Goal: Task Accomplishment & Management: Manage account settings

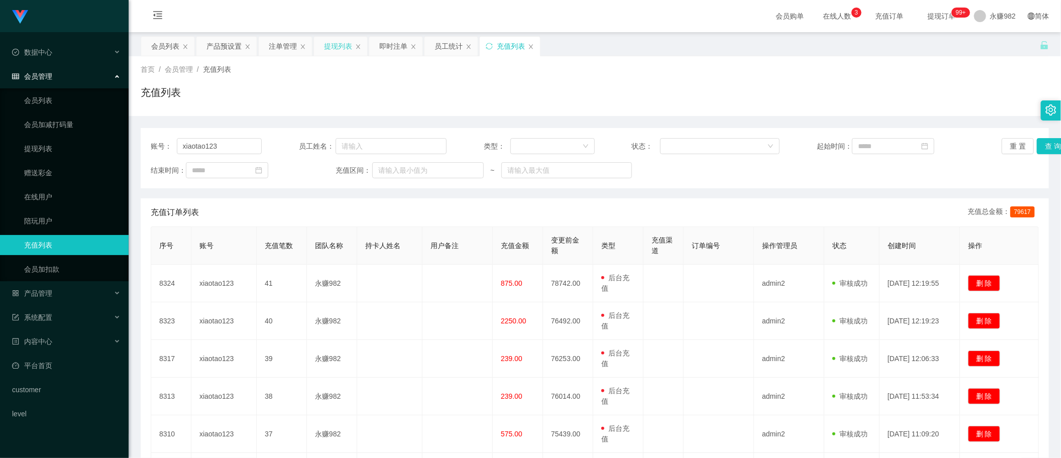
click at [345, 53] on div "提现列表" at bounding box center [338, 46] width 28 height 19
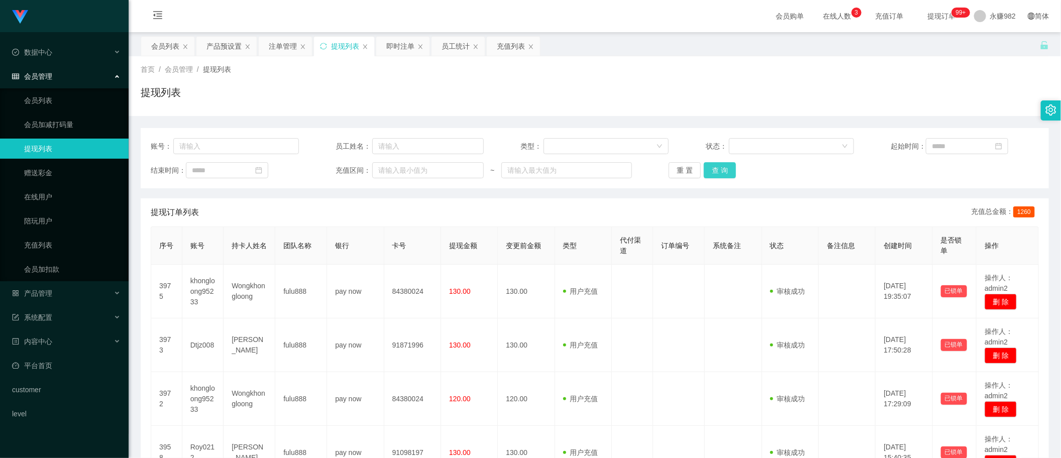
click at [717, 169] on button "查 询" at bounding box center [720, 170] width 32 height 16
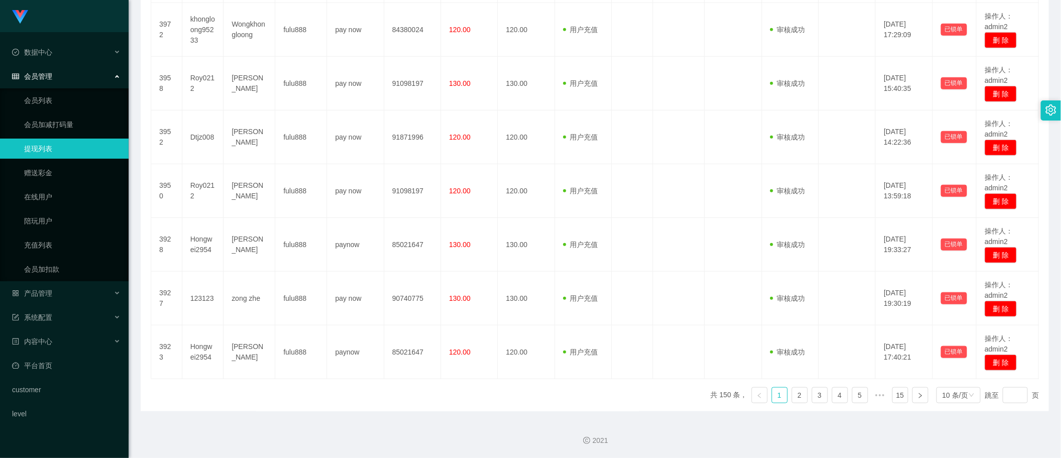
scroll to position [361, 0]
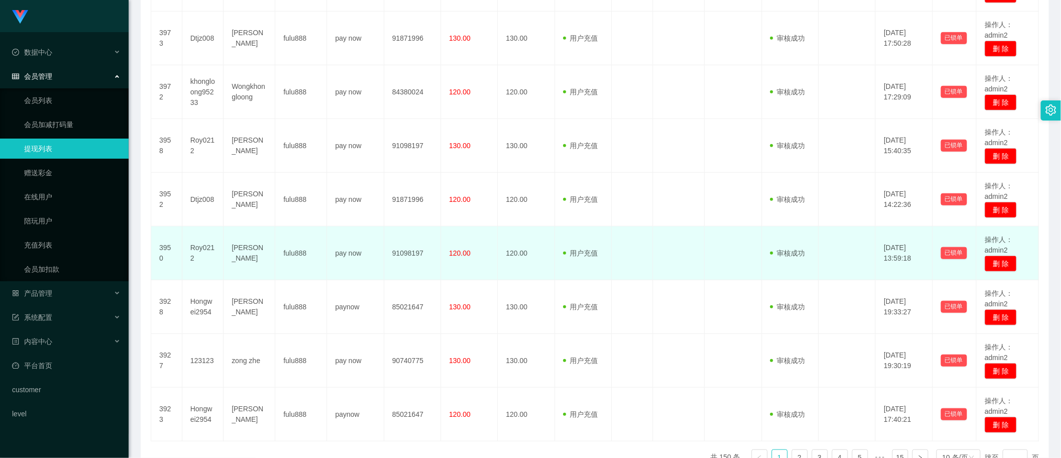
click at [245, 254] on td "[PERSON_NAME]" at bounding box center [250, 254] width 52 height 54
copy td "[PERSON_NAME]"
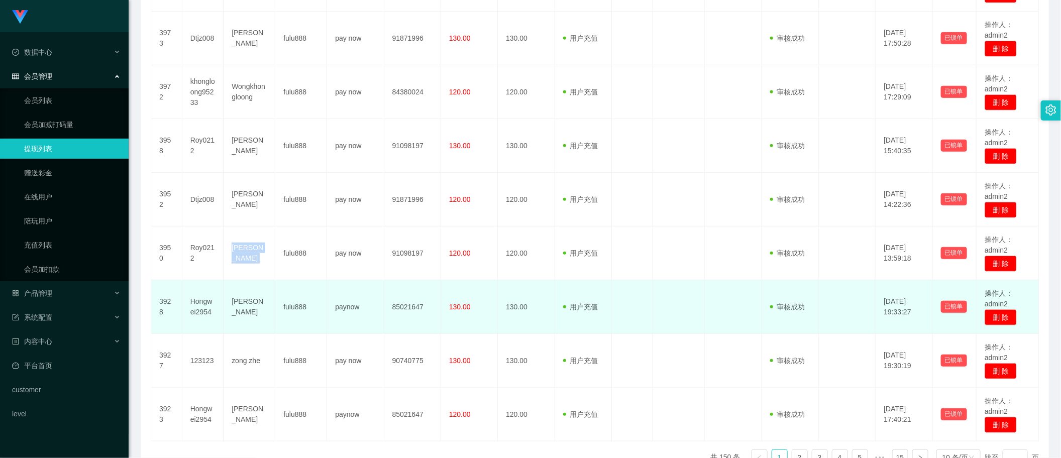
scroll to position [424, 0]
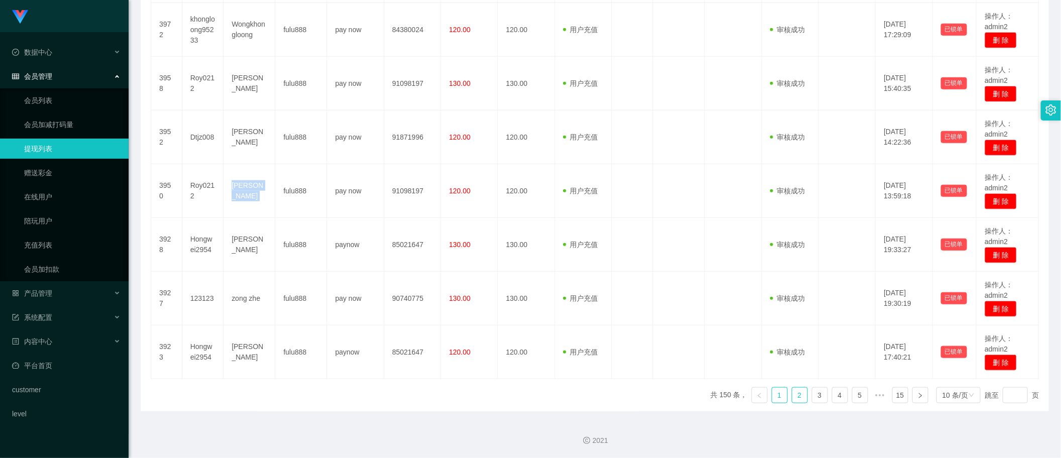
click at [792, 396] on link "2" at bounding box center [799, 395] width 15 height 15
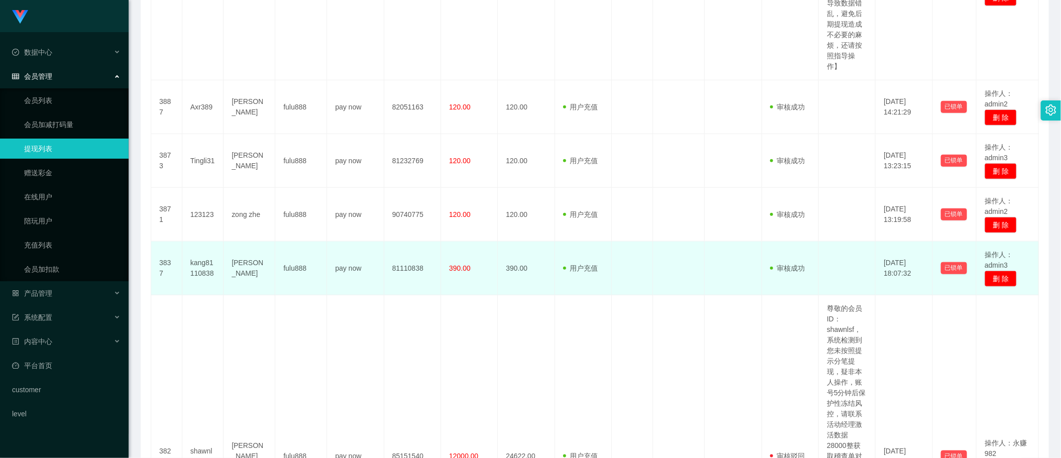
click at [239, 269] on td "[PERSON_NAME]" at bounding box center [250, 269] width 52 height 54
click at [242, 269] on td "[PERSON_NAME]" at bounding box center [250, 269] width 52 height 54
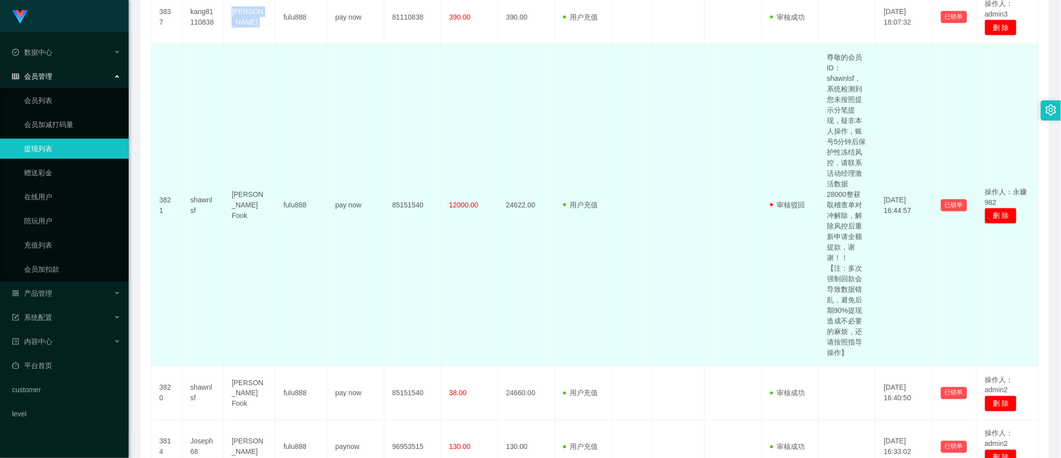
scroll to position [738, 0]
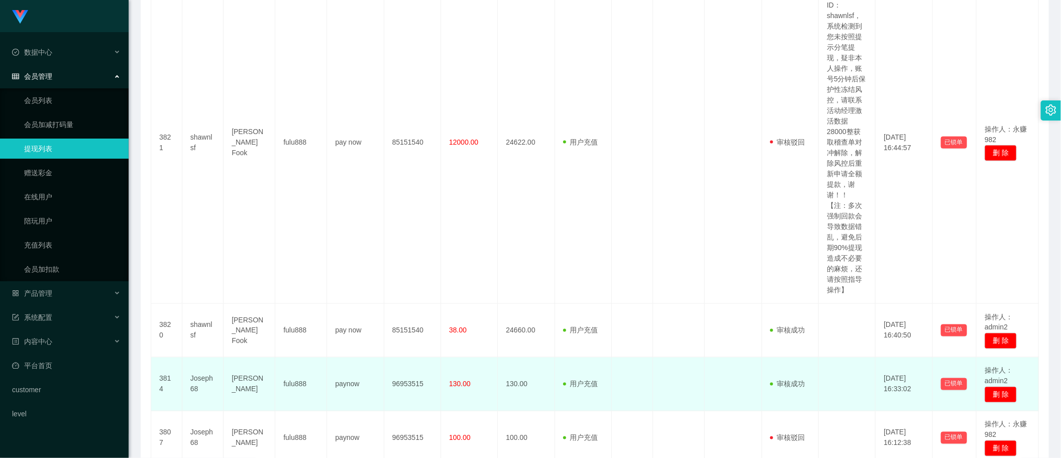
click at [242, 385] on td "[PERSON_NAME]" at bounding box center [250, 385] width 52 height 54
copy td "[PERSON_NAME]"
click at [720, 402] on td at bounding box center [733, 385] width 57 height 54
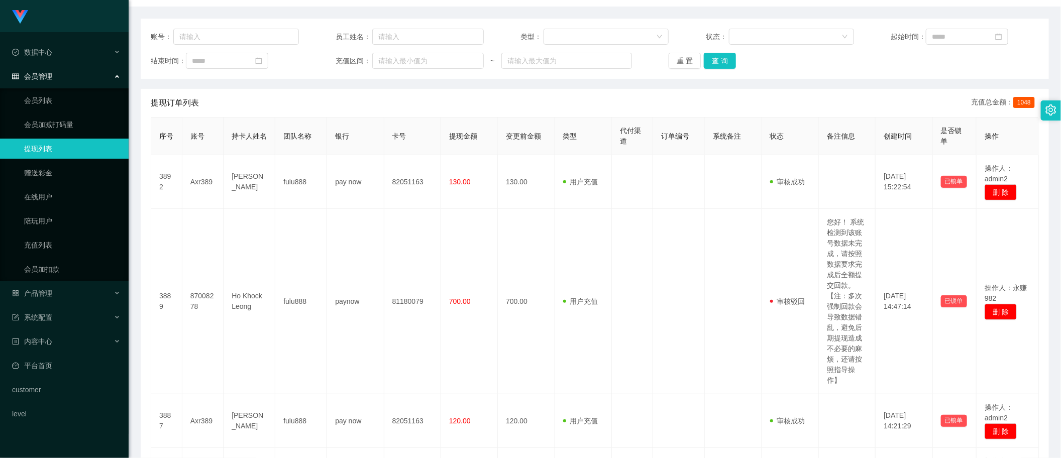
scroll to position [0, 0]
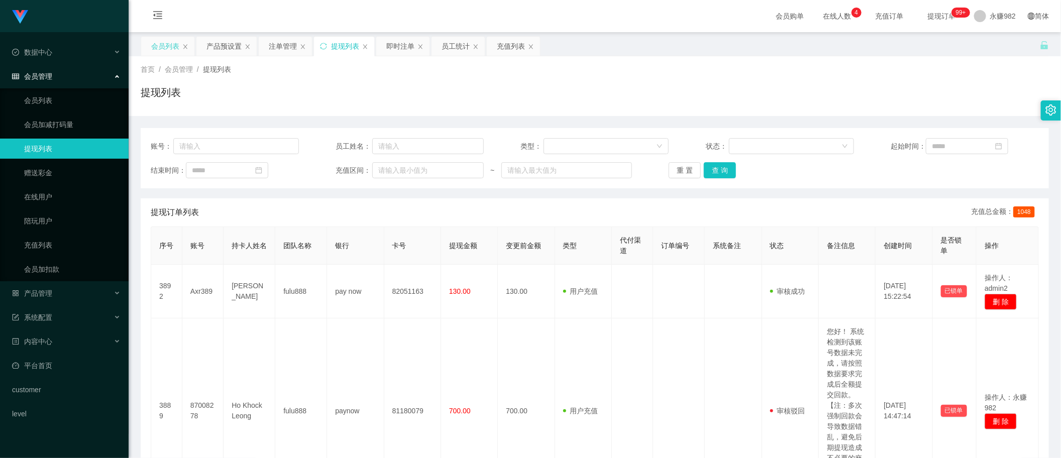
click at [161, 42] on div "会员列表" at bounding box center [165, 46] width 28 height 19
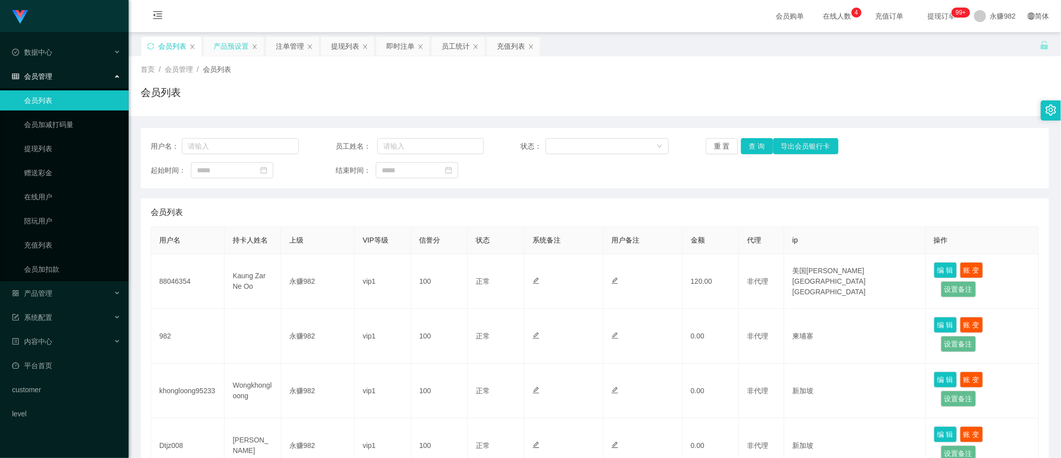
click at [223, 47] on div "产品预设置" at bounding box center [231, 46] width 35 height 19
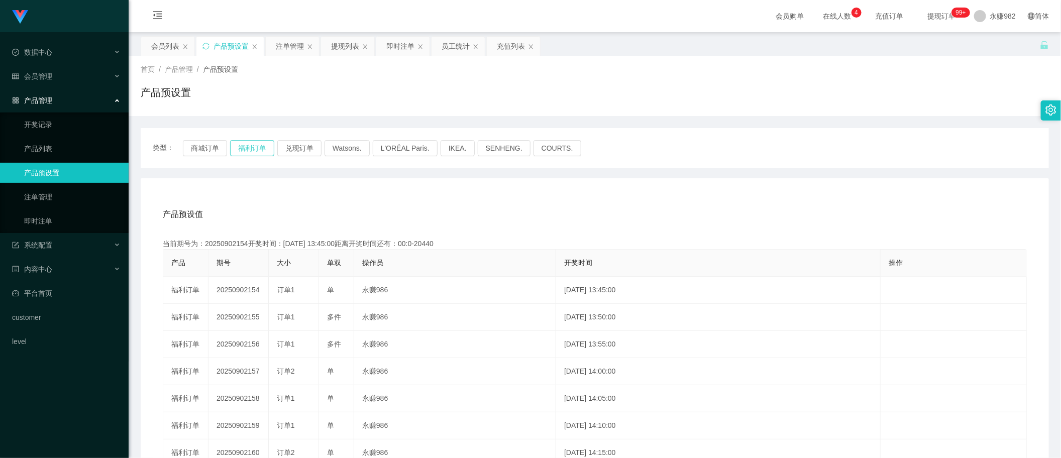
click at [252, 150] on button "福利订单" at bounding box center [252, 148] width 44 height 16
click at [845, 194] on div "产品预设值 添加期号 当前期号为：20250902223开奖时间：[DATE] 19:30:00距离开奖时间还有：03:02 产品 期号 大小 单双 操作员 …" at bounding box center [595, 385] width 908 height 414
click at [393, 50] on div "即时注单" at bounding box center [400, 46] width 28 height 19
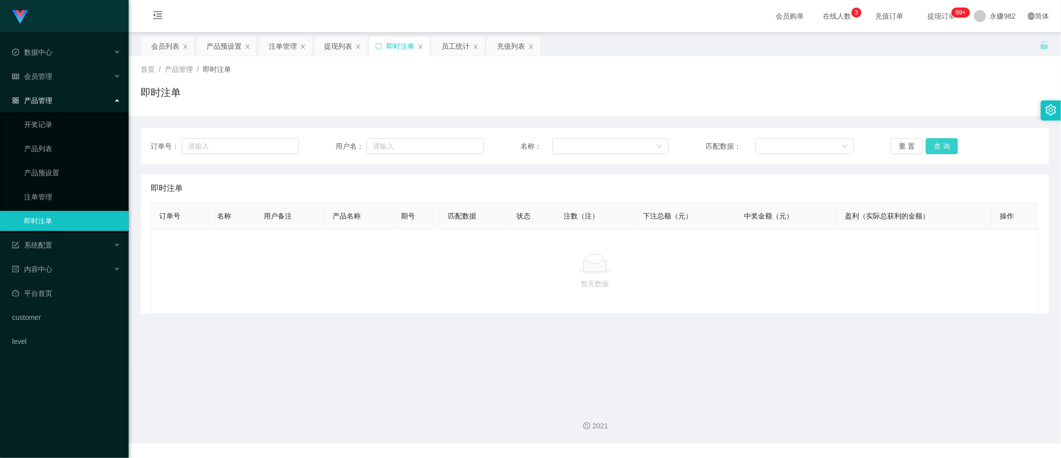
click at [932, 152] on button "查 询" at bounding box center [942, 146] width 32 height 16
click at [937, 147] on button "查 询" at bounding box center [942, 146] width 32 height 16
click at [930, 149] on button "查 询" at bounding box center [942, 146] width 32 height 16
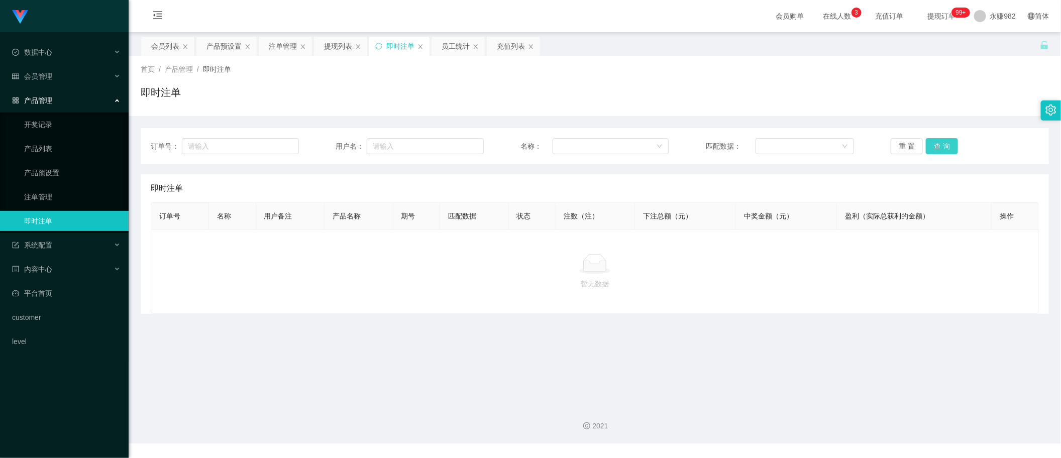
click at [930, 149] on button "查 询" at bounding box center [942, 146] width 32 height 16
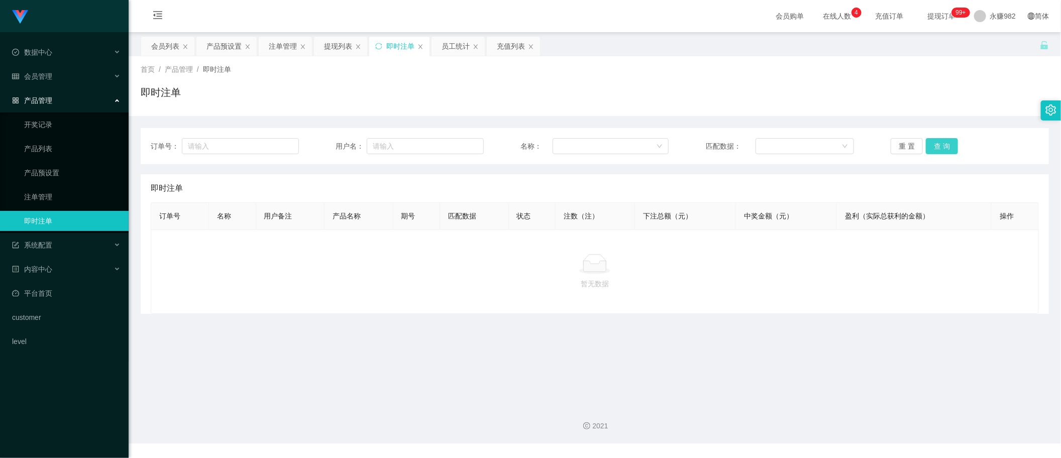
click at [930, 149] on button "查 询" at bounding box center [942, 146] width 32 height 16
click at [934, 149] on button "查 询" at bounding box center [942, 146] width 32 height 16
click at [935, 149] on button "查 询" at bounding box center [942, 146] width 32 height 16
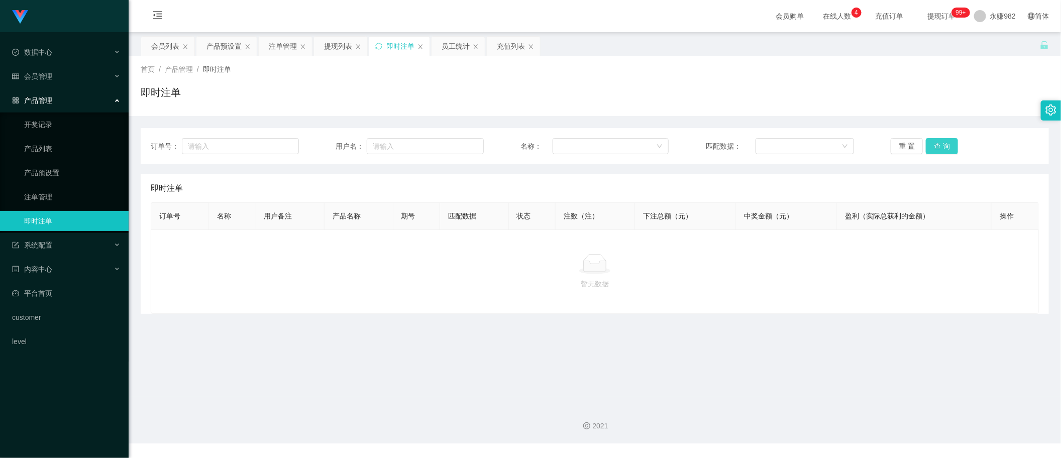
click at [935, 149] on button "查 询" at bounding box center [942, 146] width 32 height 16
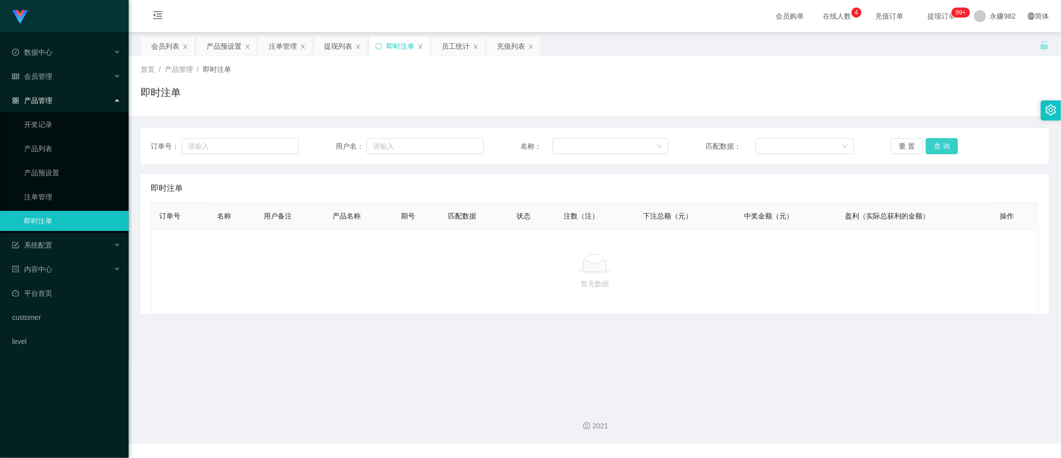
click at [935, 149] on button "查 询" at bounding box center [942, 146] width 32 height 16
click at [647, 303] on div "暂无数据" at bounding box center [595, 272] width 888 height 84
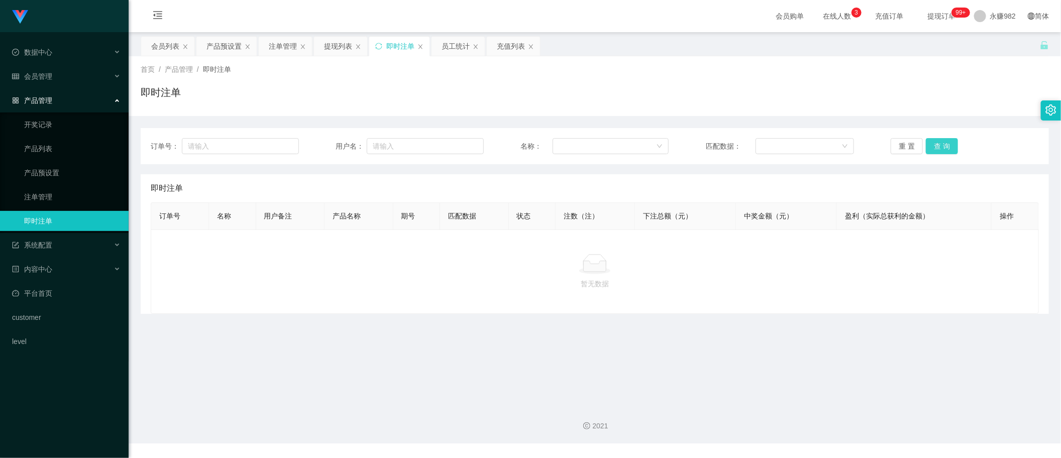
click at [930, 152] on button "查 询" at bounding box center [942, 146] width 32 height 16
click at [931, 152] on button "查 询" at bounding box center [942, 146] width 32 height 16
click at [514, 46] on div "充值列表" at bounding box center [511, 46] width 28 height 19
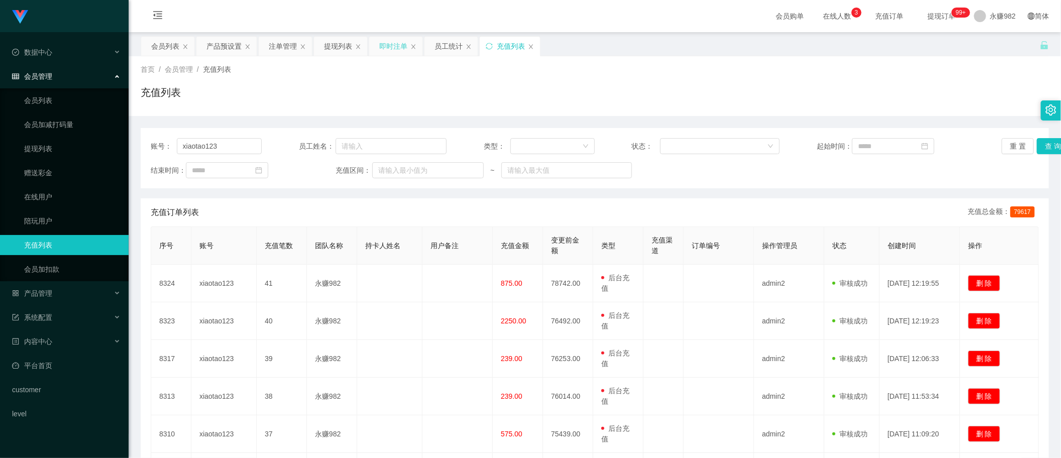
click at [393, 49] on div "即时注单" at bounding box center [393, 46] width 28 height 19
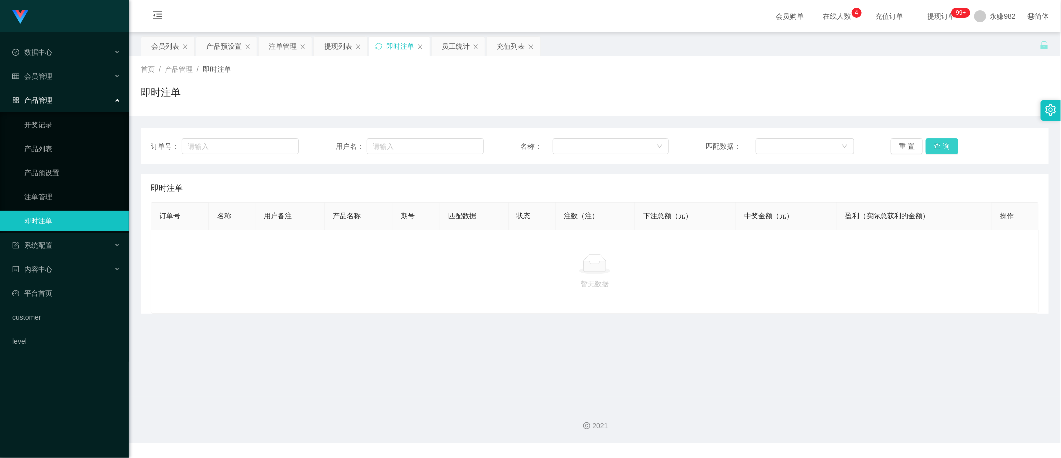
click at [948, 141] on button "查 询" at bounding box center [942, 146] width 32 height 16
click at [930, 150] on button "查 询" at bounding box center [942, 146] width 32 height 16
click at [935, 153] on button "查 询" at bounding box center [942, 146] width 32 height 16
click at [945, 149] on button "查 询" at bounding box center [942, 146] width 32 height 16
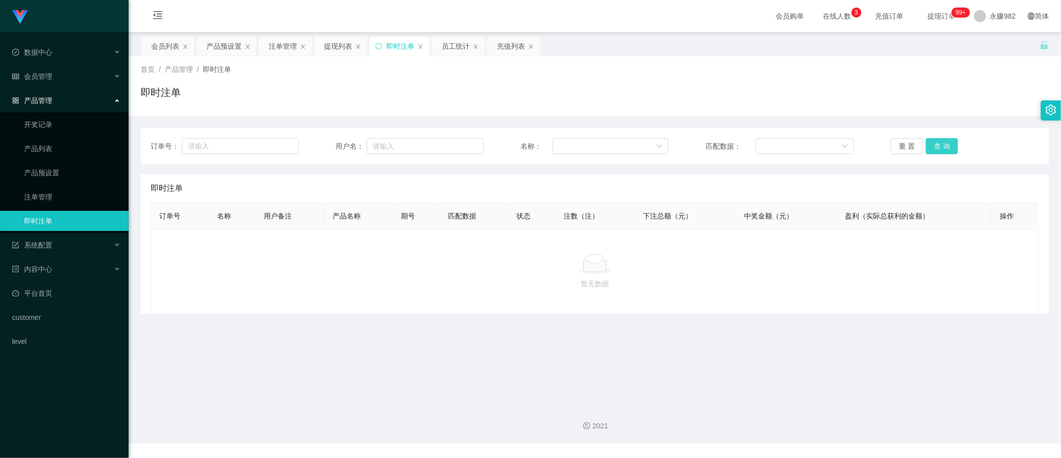
click at [945, 149] on button "查 询" at bounding box center [942, 146] width 32 height 16
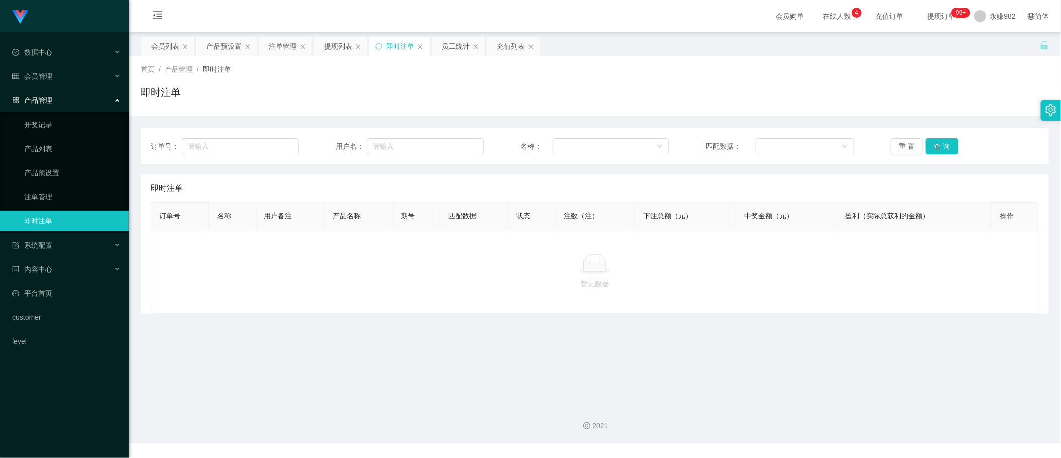
click at [904, 382] on main "关闭左侧 关闭右侧 关闭其它 刷新页面 会员列表 产品预设置 注单管理 提现列表 即时注单 员工统计 充值列表 首页 / 产品管理 / 即时注单 / 即时注单…" at bounding box center [595, 214] width 932 height 365
click at [938, 143] on button "查 询" at bounding box center [942, 146] width 32 height 16
click at [938, 144] on button "查 询" at bounding box center [942, 146] width 32 height 16
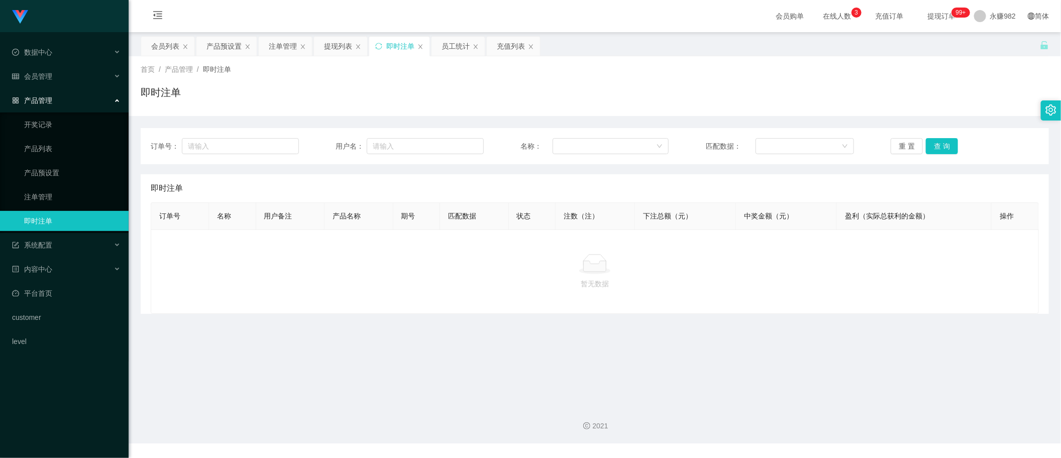
click at [514, 190] on div "即时注单" at bounding box center [595, 188] width 888 height 28
click at [932, 151] on button "查 询" at bounding box center [942, 146] width 32 height 16
click at [165, 44] on div "会员列表" at bounding box center [165, 46] width 28 height 19
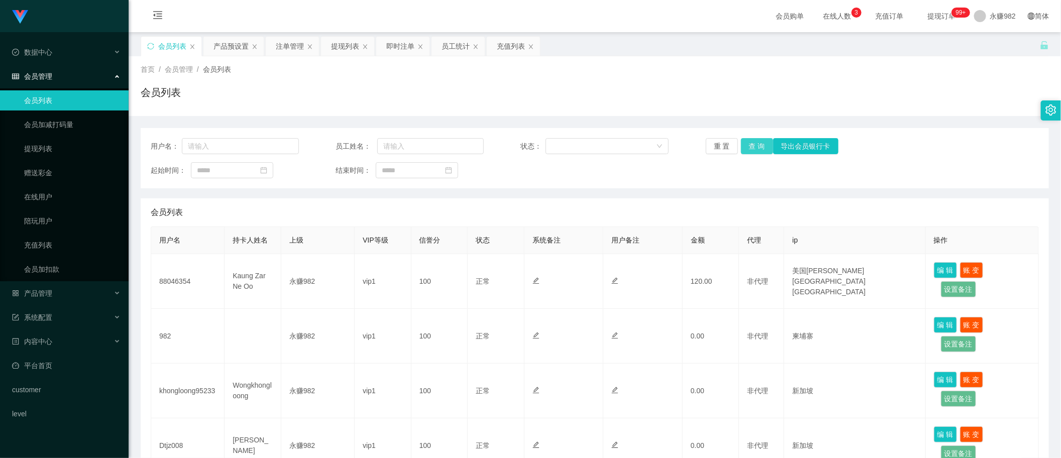
click at [750, 147] on button "查 询" at bounding box center [757, 146] width 32 height 16
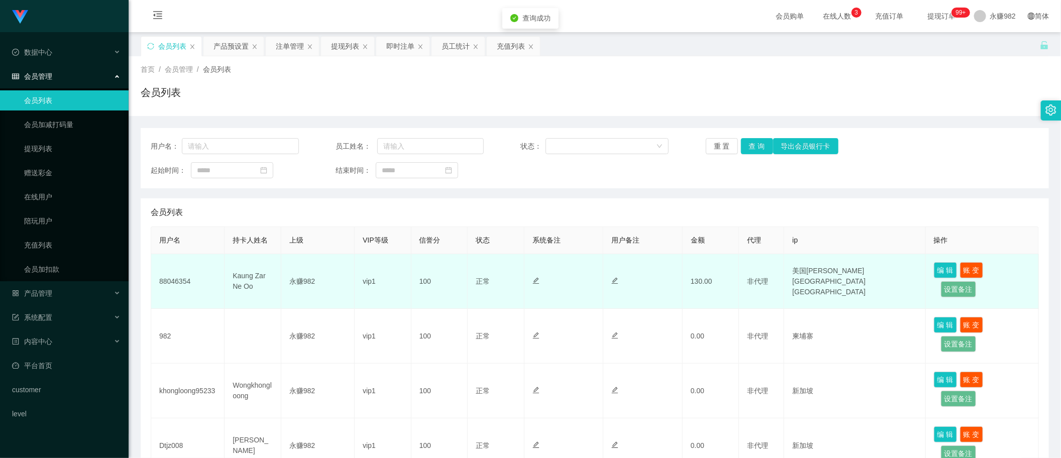
click at [801, 280] on td "美国[PERSON_NAME][GEOGRAPHIC_DATA][GEOGRAPHIC_DATA]" at bounding box center [854, 281] width 141 height 55
click at [684, 280] on td "130.00" at bounding box center [711, 281] width 57 height 55
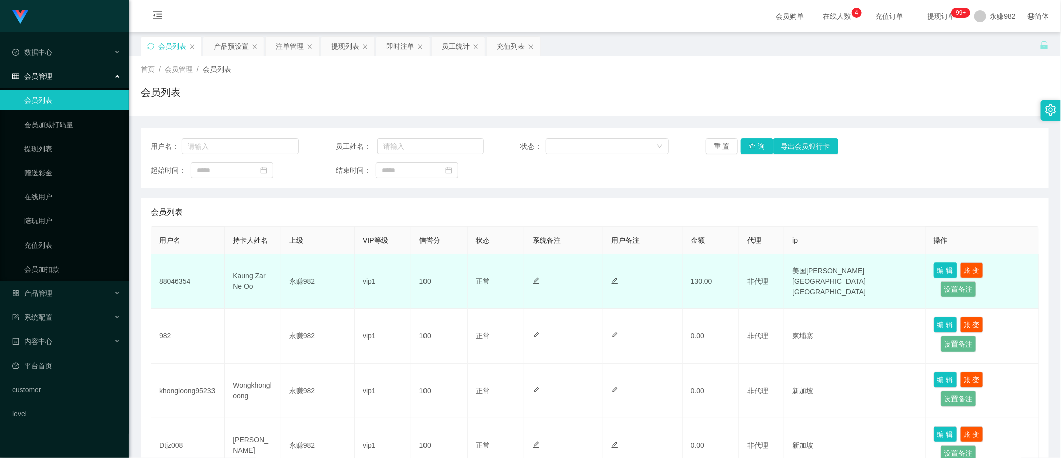
click at [942, 270] on button "编 辑" at bounding box center [945, 270] width 23 height 16
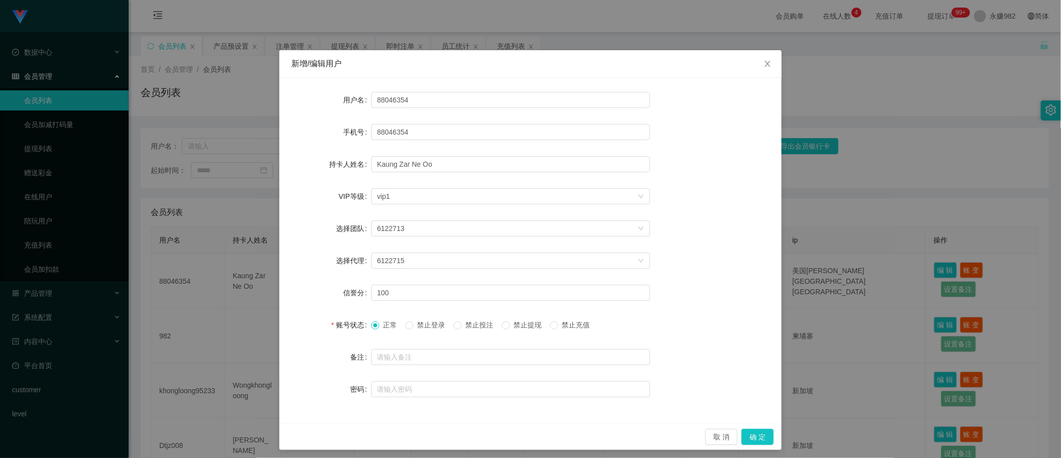
click at [417, 325] on span "禁止登录" at bounding box center [431, 325] width 36 height 8
click at [427, 326] on span "禁止登录" at bounding box center [431, 325] width 36 height 8
click at [750, 433] on button "确 定" at bounding box center [758, 437] width 32 height 16
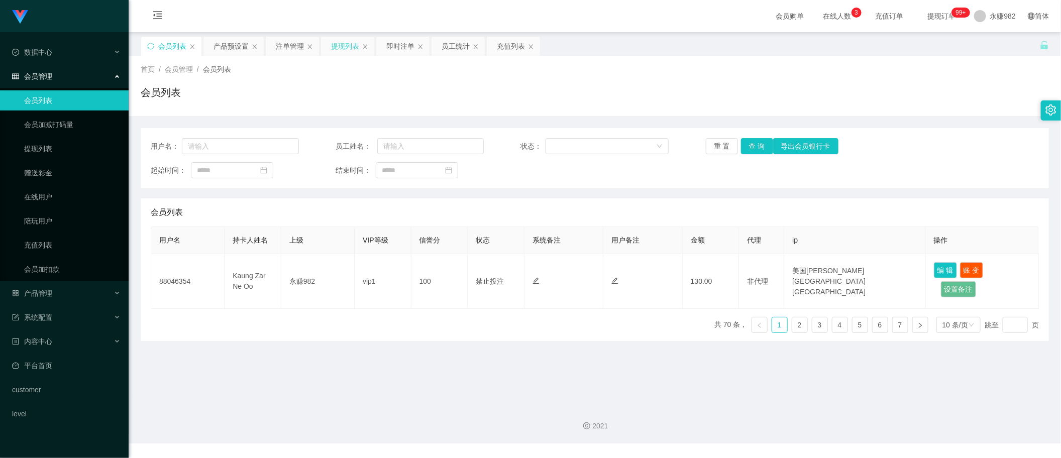
click at [341, 46] on div "提现列表" at bounding box center [345, 46] width 28 height 19
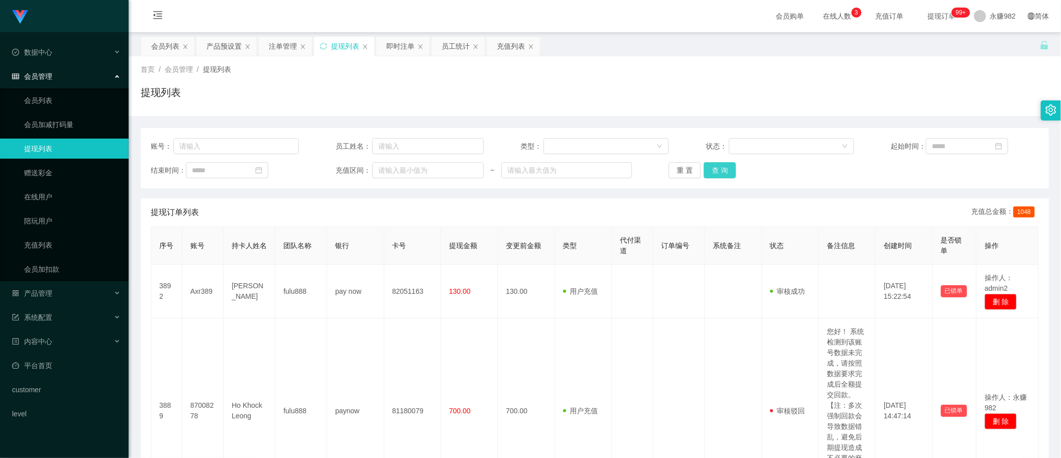
click at [724, 168] on button "查 询" at bounding box center [720, 170] width 32 height 16
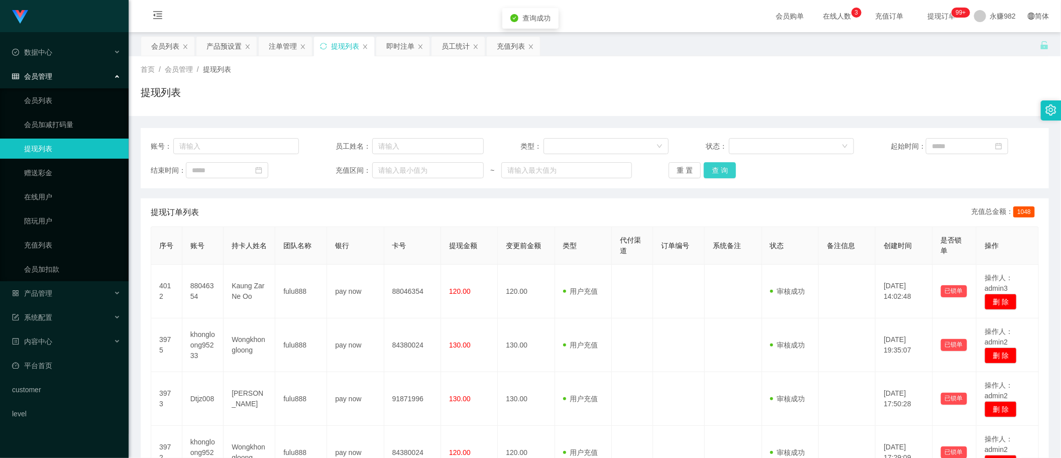
click at [724, 168] on button "查 询" at bounding box center [720, 170] width 32 height 16
click at [718, 172] on button "查 询" at bounding box center [720, 170] width 32 height 16
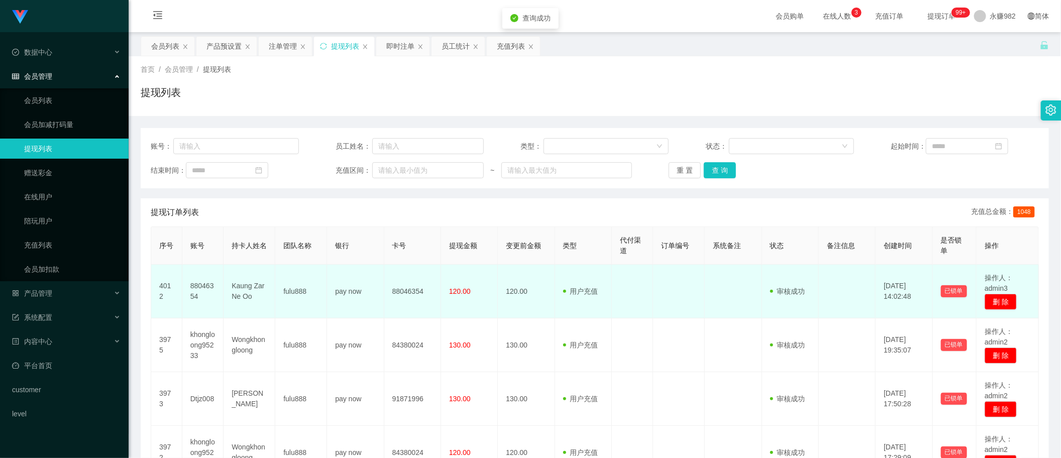
click at [300, 286] on td "fulu888" at bounding box center [301, 292] width 52 height 54
click at [348, 287] on td "pay now" at bounding box center [355, 292] width 57 height 54
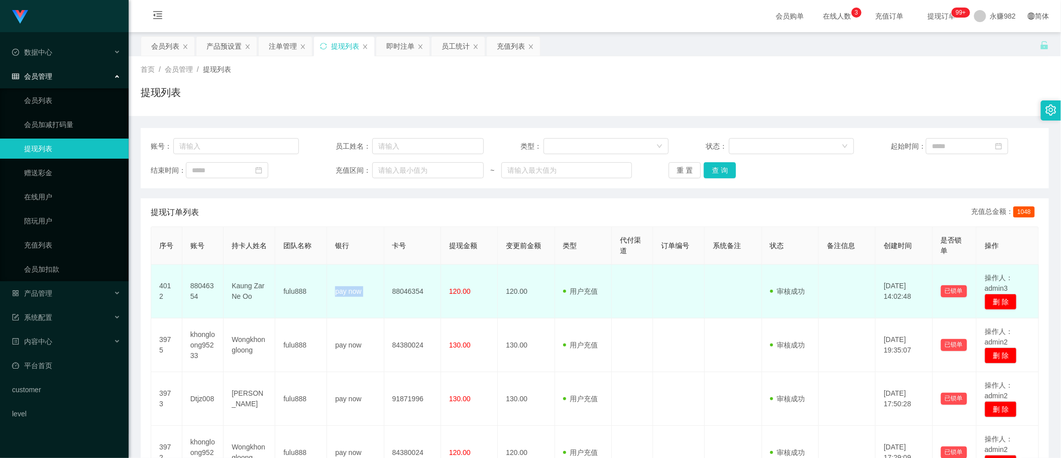
click at [348, 287] on td "pay now" at bounding box center [355, 292] width 57 height 54
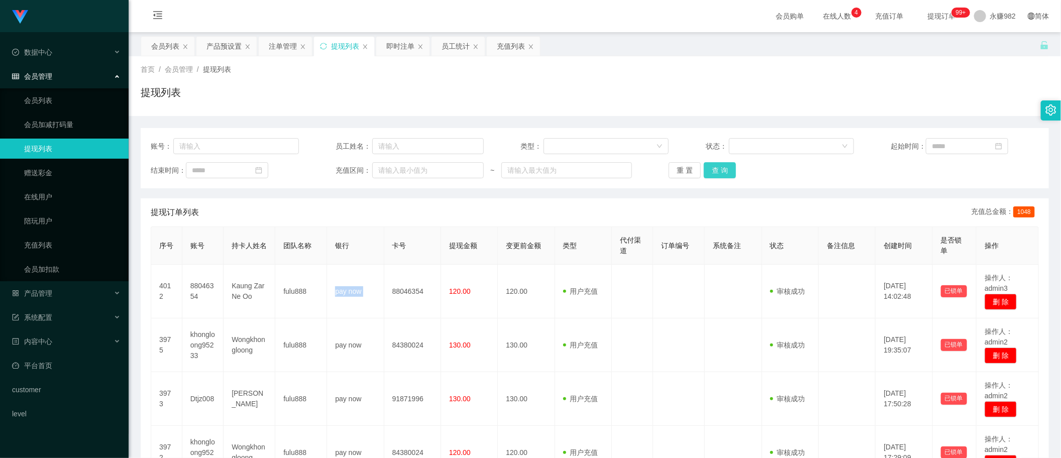
click at [723, 174] on button "查 询" at bounding box center [720, 170] width 32 height 16
click at [872, 16] on span "充值订单" at bounding box center [890, 16] width 38 height 7
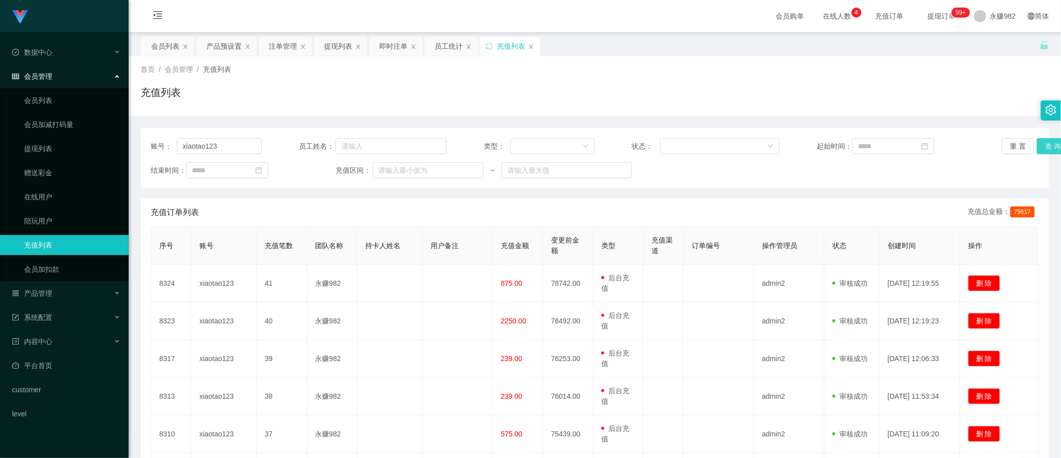
click at [1040, 144] on button "查 询" at bounding box center [1053, 146] width 32 height 16
click at [609, 216] on div "充值订单列表 充值总金额： 79617" at bounding box center [595, 212] width 888 height 28
click at [1037, 144] on button "查 询" at bounding box center [1053, 146] width 32 height 16
click at [419, 201] on div "充值订单列表 充值总金额： 79617" at bounding box center [595, 212] width 888 height 28
click at [1049, 146] on button "查 询" at bounding box center [1053, 146] width 32 height 16
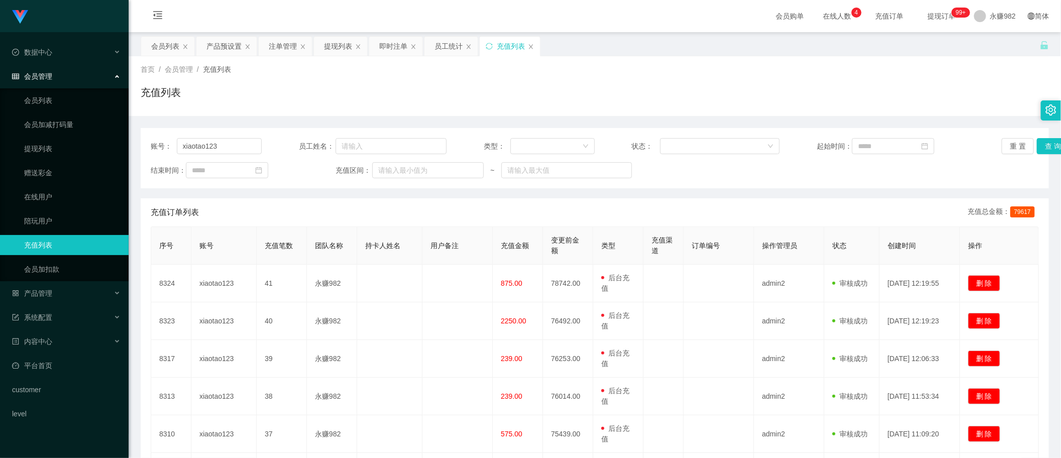
click at [544, 110] on div "首页 / 会员管理 / 充值列表 / 充值列表" at bounding box center [595, 86] width 932 height 60
click at [588, 206] on div "充值订单列表 充值总金额： 79617" at bounding box center [595, 212] width 888 height 28
click at [1050, 146] on button "查 询" at bounding box center [1053, 146] width 32 height 16
